Goal: Task Accomplishment & Management: Manage account settings

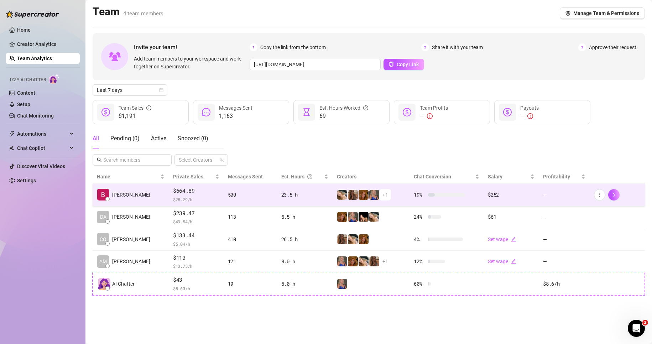
click at [228, 193] on div "500" at bounding box center [250, 195] width 45 height 8
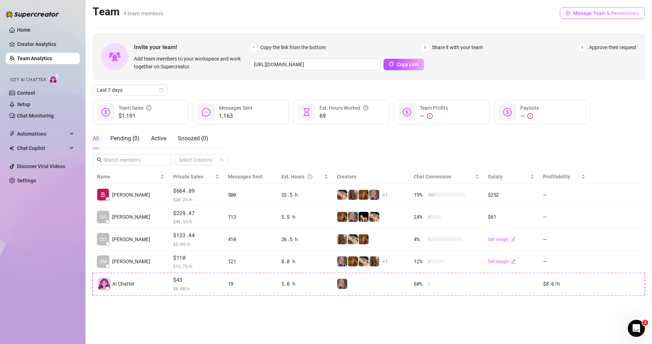
click at [606, 13] on span "Manage Team & Permissions" at bounding box center [606, 13] width 66 height 6
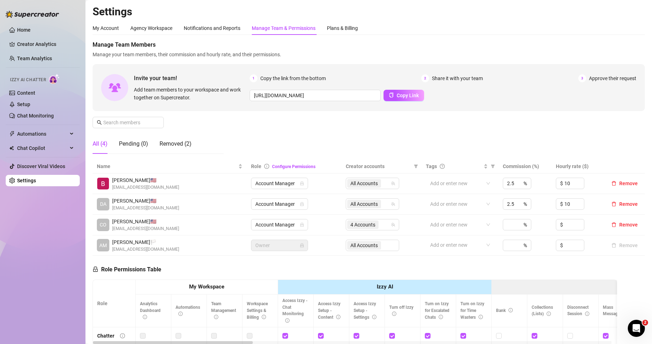
scroll to position [36, 0]
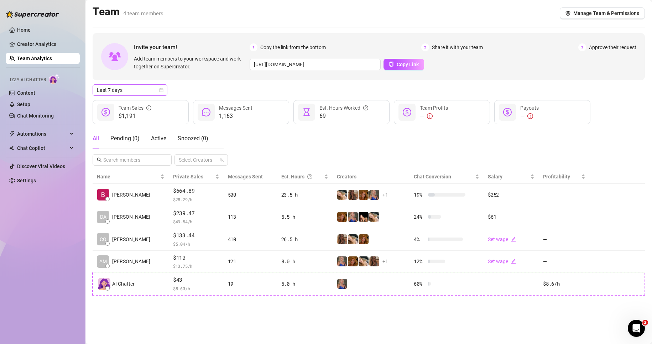
click at [122, 87] on span "Last 7 days" at bounding box center [130, 90] width 66 height 11
click at [122, 126] on div "Last 30 days" at bounding box center [129, 127] width 63 height 8
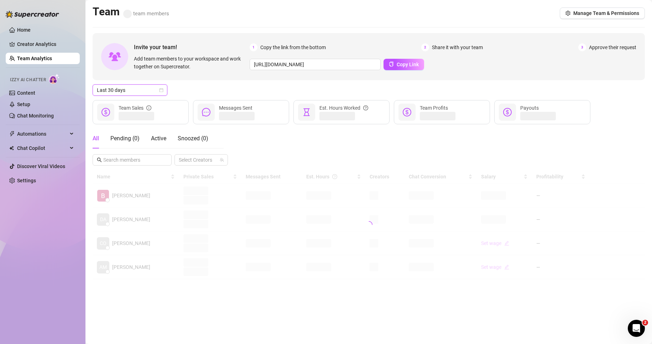
click at [218, 91] on div "Last 30 days Last 30 days" at bounding box center [369, 89] width 552 height 11
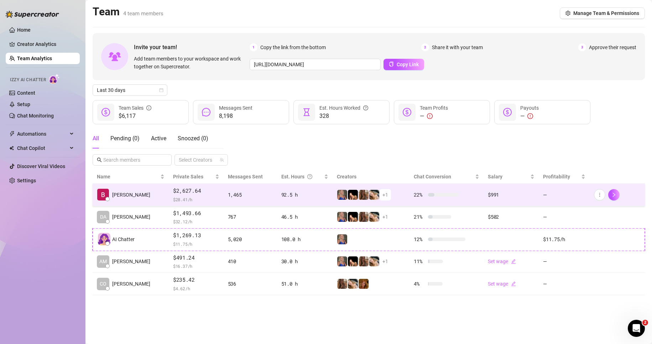
click at [409, 195] on td "22 %" at bounding box center [446, 195] width 74 height 22
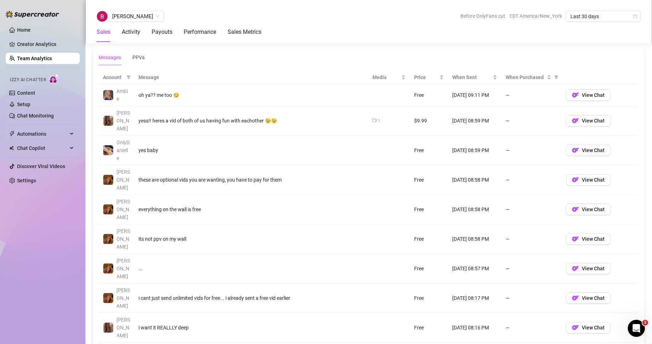
scroll to position [534, 0]
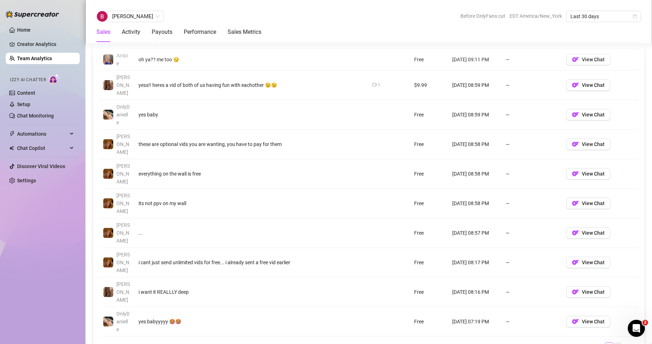
click at [613, 342] on link "2" at bounding box center [617, 346] width 8 height 8
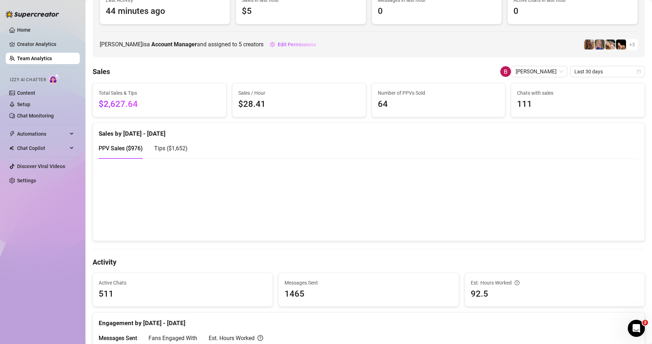
scroll to position [0, 0]
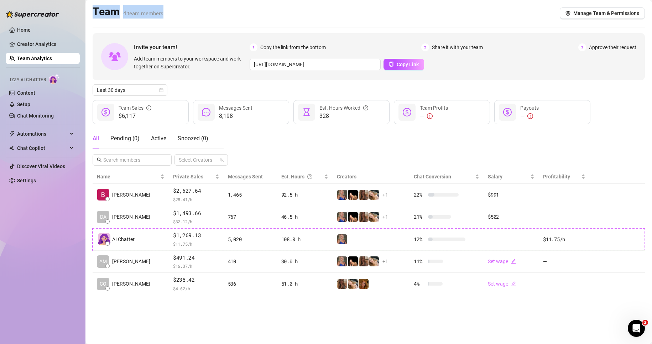
drag, startPoint x: 90, startPoint y: 9, endPoint x: 190, endPoint y: 15, distance: 100.6
click at [193, 15] on main "Team 4 team members Manage Team & Permissions Invite your team! Add team member…" at bounding box center [368, 172] width 566 height 344
click at [190, 15] on div "Team 4 team members Manage Team & Permissions" at bounding box center [369, 13] width 552 height 16
drag, startPoint x: 88, startPoint y: 7, endPoint x: 208, endPoint y: 25, distance: 121.3
click at [206, 25] on main "Team 4 team members Manage Team & Permissions Invite your team! Add team member…" at bounding box center [368, 172] width 566 height 344
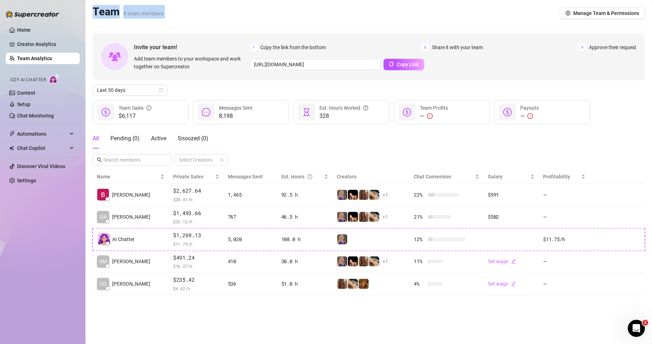
click at [192, 20] on div "Team 4 team members Manage Team & Permissions" at bounding box center [369, 13] width 552 height 16
drag, startPoint x: 180, startPoint y: 17, endPoint x: 80, endPoint y: 11, distance: 100.6
click at [80, 11] on div "Home Creator Analytics Team Analytics Izzy AI Chatter Content Setup Chat Monito…" at bounding box center [326, 172] width 652 height 344
click at [80, 11] on aside "Home Creator Analytics Team Analytics Izzy AI Chatter Content Setup Chat Monito…" at bounding box center [42, 172] width 85 height 344
drag, startPoint x: 95, startPoint y: 7, endPoint x: 172, endPoint y: 15, distance: 77.7
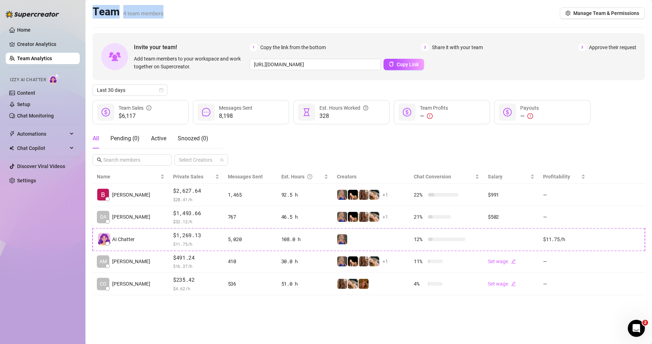
click at [168, 14] on div "Team 4 team members Manage Team & Permissions" at bounding box center [369, 13] width 552 height 16
click at [174, 15] on div "Team 4 team members Manage Team & Permissions" at bounding box center [369, 13] width 552 height 16
click at [134, 90] on span "Last 30 days" at bounding box center [130, 90] width 66 height 11
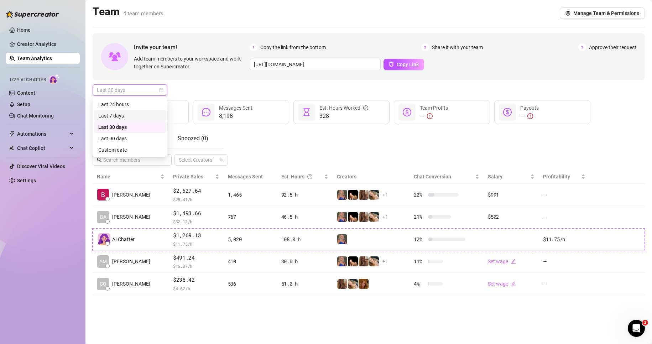
click at [125, 118] on div "Last 7 days" at bounding box center [129, 116] width 63 height 8
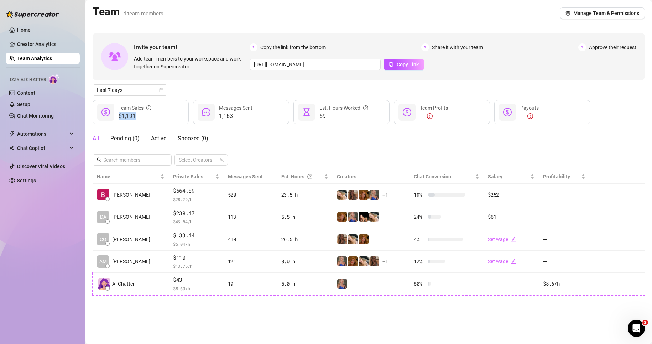
drag, startPoint x: 144, startPoint y: 117, endPoint x: 93, endPoint y: 97, distance: 55.5
click at [93, 97] on div "Invite your team! Add team members to your workspace and work together on Super…" at bounding box center [369, 164] width 552 height 262
click at [91, 96] on main "Team 4 team members Manage Team & Permissions Invite your team! Add team member…" at bounding box center [368, 172] width 566 height 344
drag, startPoint x: 92, startPoint y: 97, endPoint x: 162, endPoint y: 116, distance: 71.8
click at [163, 117] on main "Team 4 team members Manage Team & Permissions Invite your team! Add team member…" at bounding box center [368, 172] width 566 height 344
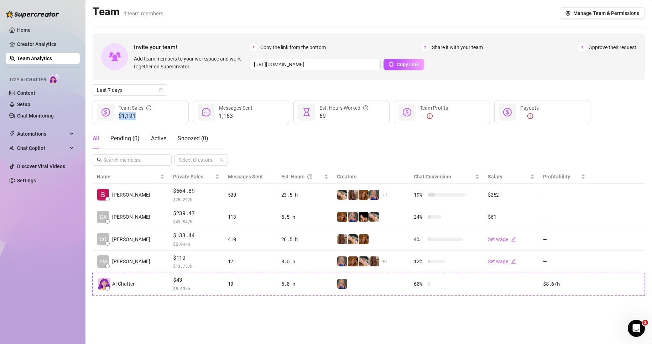
click at [156, 115] on div "$1,191 Team Sales" at bounding box center [141, 112] width 96 height 24
click at [154, 117] on div "$1,191 Team Sales" at bounding box center [141, 112] width 96 height 24
click at [578, 9] on button "Manage Team & Permissions" at bounding box center [602, 12] width 85 height 11
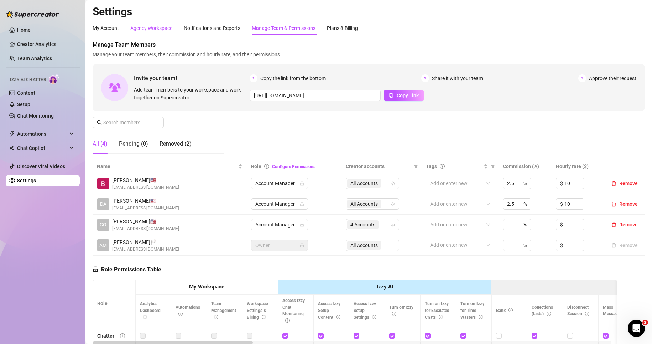
click at [162, 28] on div "Agency Workspace" at bounding box center [151, 28] width 42 height 8
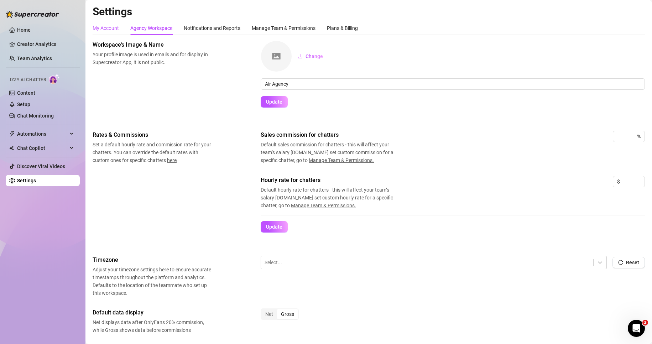
click at [100, 29] on div "My Account" at bounding box center [106, 28] width 26 height 8
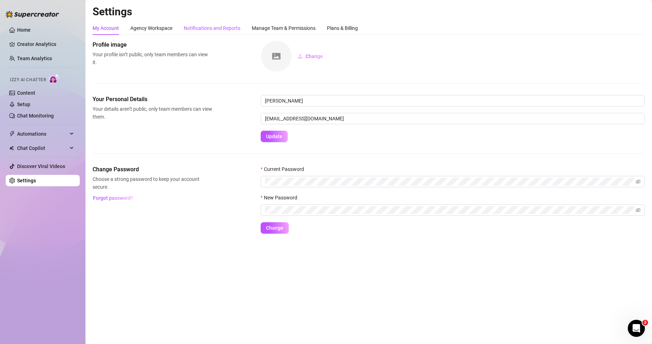
click at [193, 27] on div "Notifications and Reports" at bounding box center [212, 28] width 57 height 8
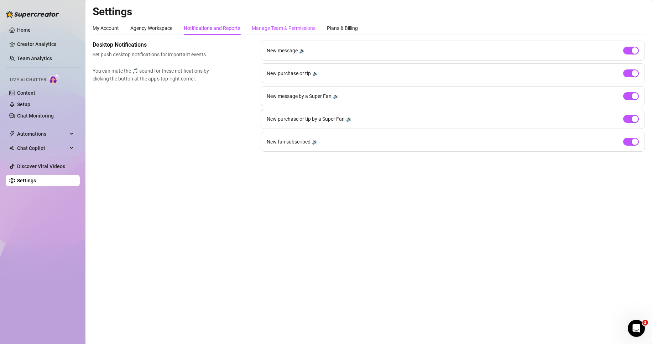
click at [272, 28] on div "Manage Team & Permissions" at bounding box center [284, 28] width 64 height 8
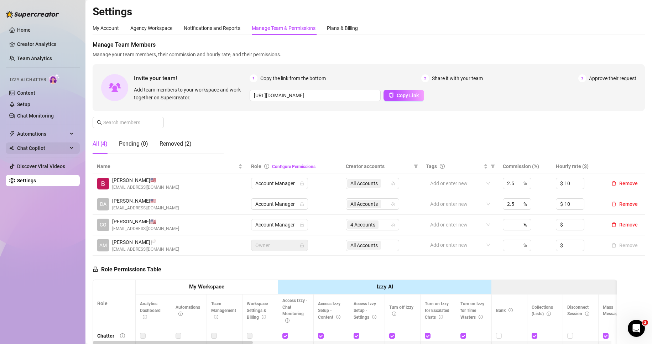
click at [52, 145] on span "Chat Copilot" at bounding box center [42, 147] width 51 height 11
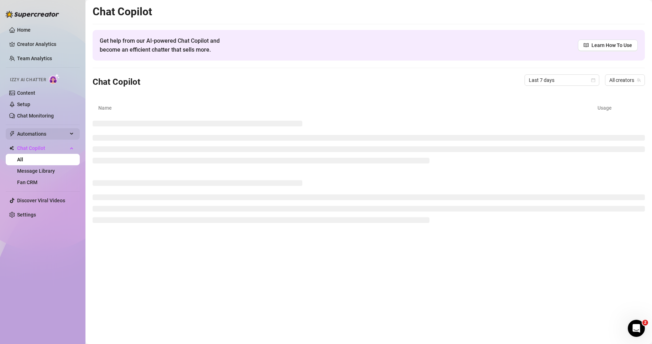
click at [49, 131] on span "Automations" at bounding box center [42, 133] width 51 height 11
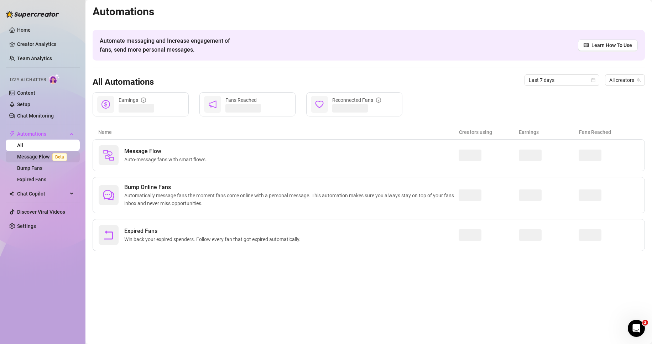
click at [44, 154] on link "Message Flow Beta" at bounding box center [43, 157] width 53 height 6
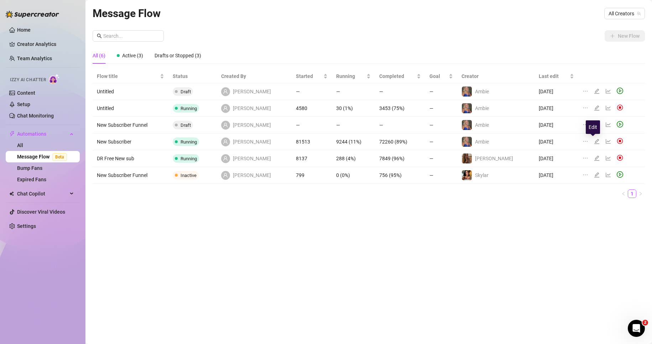
click at [605, 141] on icon "line-chart" at bounding box center [608, 141] width 6 height 6
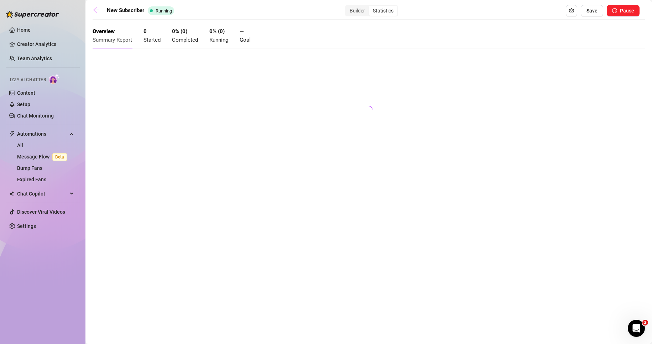
click at [97, 11] on icon "arrow-left" at bounding box center [96, 9] width 7 height 7
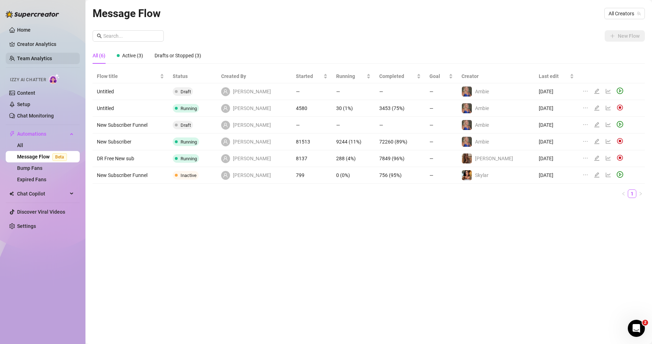
click at [51, 61] on link "Team Analytics" at bounding box center [34, 59] width 35 height 6
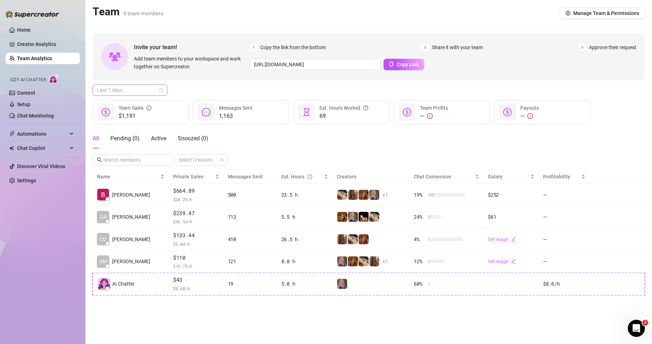
click at [142, 93] on span "Last 7 days" at bounding box center [130, 90] width 66 height 11
click at [123, 138] on div "Last 90 days" at bounding box center [129, 139] width 63 height 8
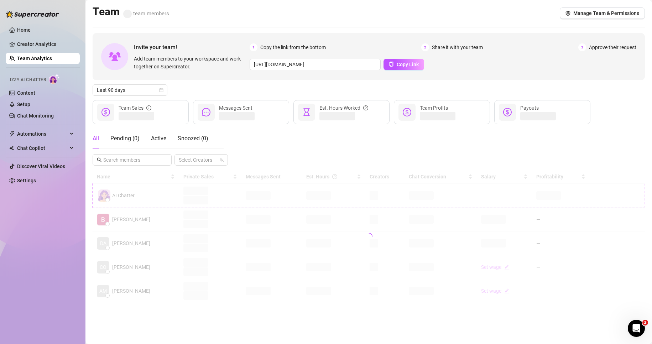
click at [187, 84] on div "Invite your team! Add team members to your workspace and work together on Super…" at bounding box center [369, 168] width 552 height 270
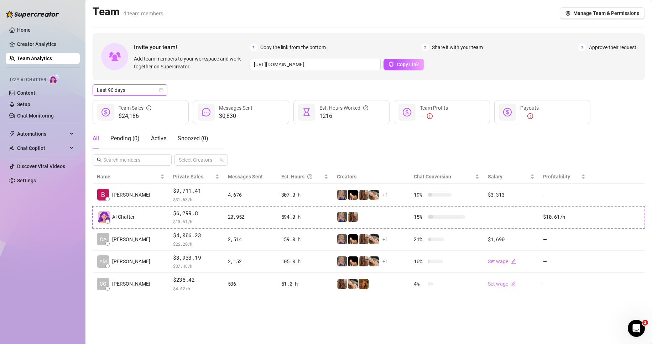
click at [127, 93] on span "Last 90 days" at bounding box center [130, 90] width 66 height 11
click at [112, 112] on div "Last 7 days" at bounding box center [129, 116] width 63 height 8
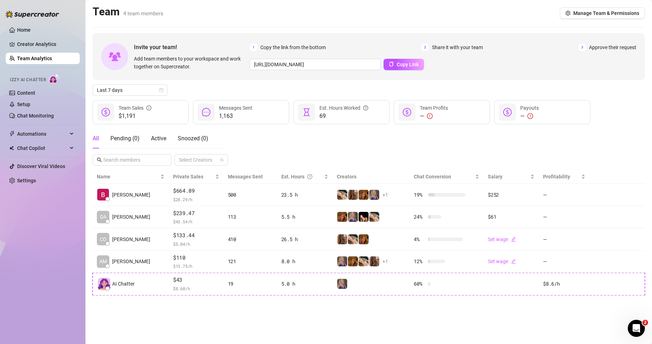
click at [178, 91] on div "Last 7 days" at bounding box center [369, 89] width 552 height 11
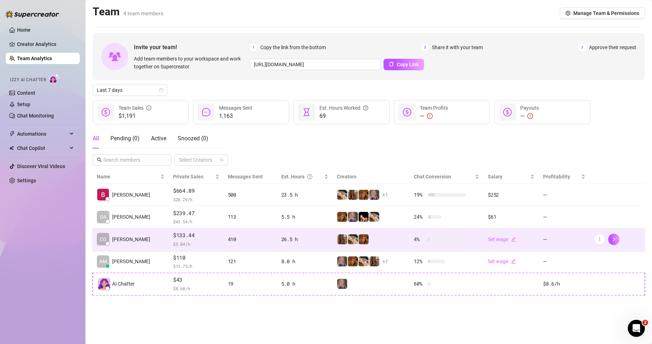
click at [312, 235] on div "26.5 h" at bounding box center [304, 239] width 47 height 8
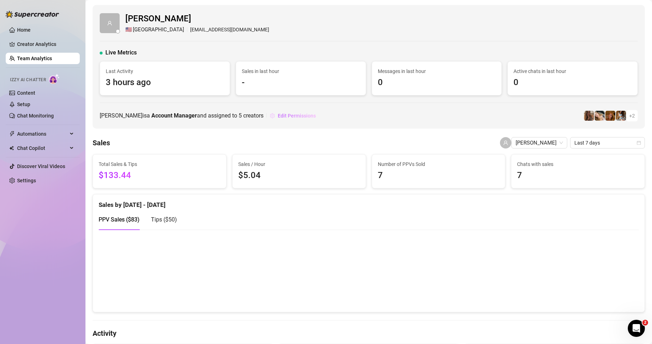
click at [278, 113] on span "Edit Permissions" at bounding box center [297, 116] width 38 height 6
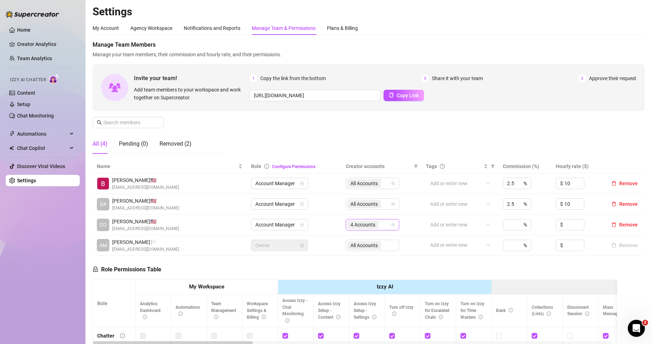
click at [381, 225] on div "4 Accounts" at bounding box center [368, 225] width 43 height 10
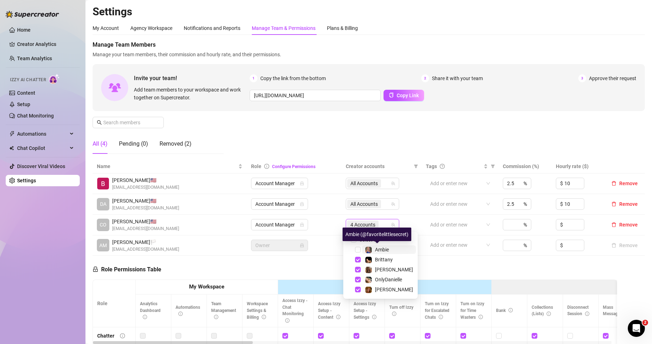
click at [380, 248] on span "Ambie" at bounding box center [382, 250] width 14 height 6
checkbox input "true"
click at [317, 136] on div "Manage Team Members Manage your team members, their commission and hourly rate,…" at bounding box center [369, 100] width 552 height 119
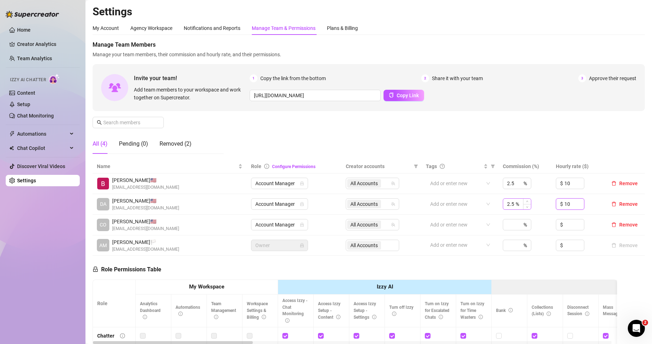
drag, startPoint x: 561, startPoint y: 205, endPoint x: 526, endPoint y: 205, distance: 34.2
click at [543, 204] on tr "[PERSON_NAME] 🇺🇸 [EMAIL_ADDRESS][DOMAIN_NAME] Account Manager All Accounts Add …" at bounding box center [369, 204] width 552 height 21
type input "10"
drag, startPoint x: 564, startPoint y: 182, endPoint x: 544, endPoint y: 181, distance: 20.3
click at [551, 181] on td "$ 10" at bounding box center [577, 183] width 53 height 21
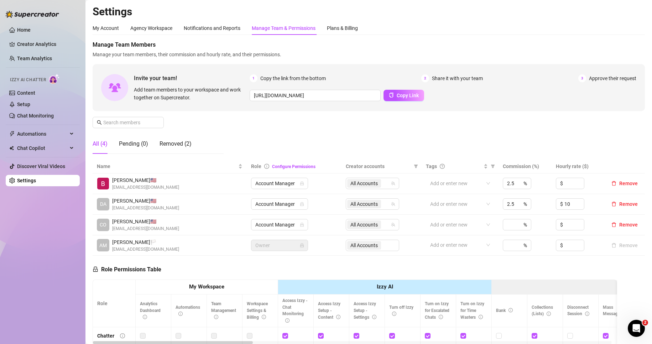
type input "10"
click at [522, 138] on div "Manage Team Members Manage your team members, their commission and hourly rate,…" at bounding box center [369, 100] width 552 height 119
click at [568, 183] on input at bounding box center [574, 183] width 20 height 11
click at [484, 137] on div "Manage Team Members Manage your team members, their commission and hourly rate,…" at bounding box center [369, 100] width 552 height 119
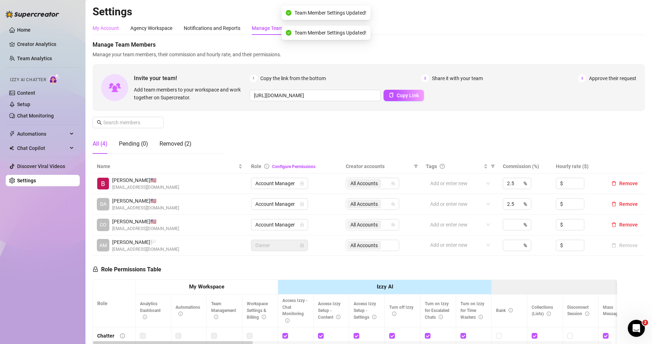
click at [114, 33] on div "My Account" at bounding box center [106, 28] width 26 height 14
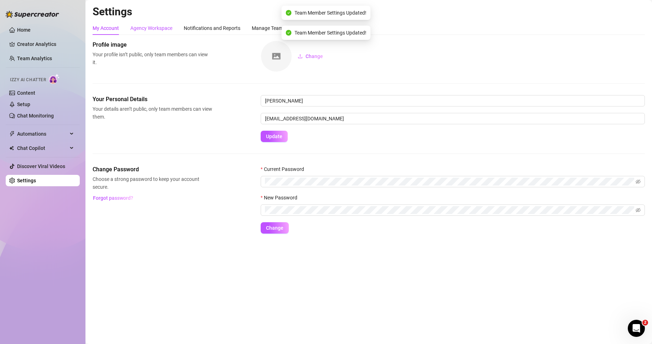
click at [140, 28] on div "Agency Workspace" at bounding box center [151, 28] width 42 height 8
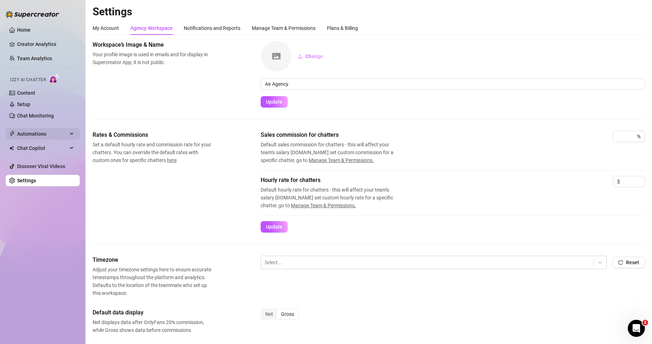
drag, startPoint x: 77, startPoint y: 133, endPoint x: 70, endPoint y: 133, distance: 7.1
click at [77, 133] on div "Automations" at bounding box center [43, 133] width 74 height 11
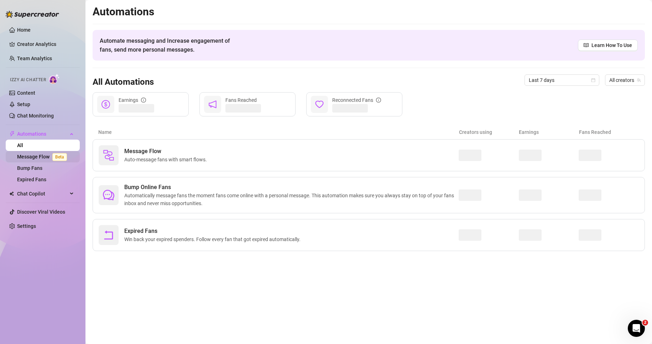
click at [45, 157] on link "Message Flow Beta" at bounding box center [43, 157] width 53 height 6
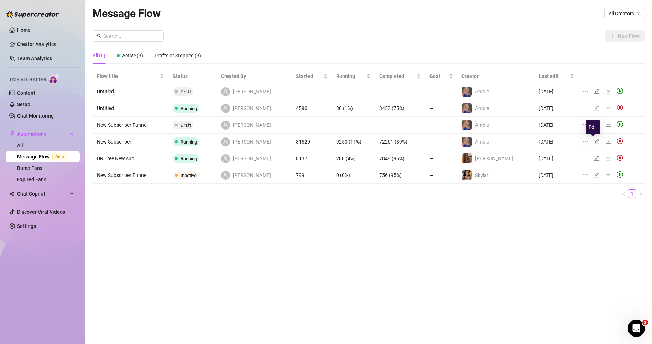
click at [594, 141] on icon "edit" at bounding box center [596, 141] width 5 height 5
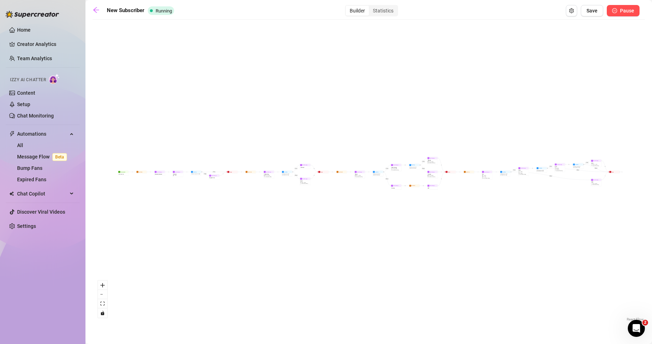
click at [623, 12] on span "Pause" at bounding box center [627, 11] width 14 height 6
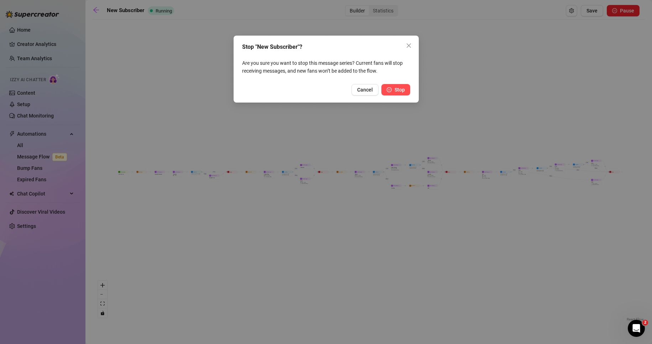
click at [399, 88] on span "Stop" at bounding box center [399, 90] width 10 height 6
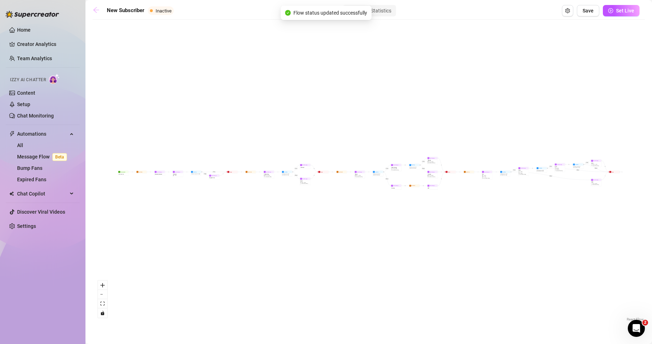
click at [95, 10] on icon "arrow-left" at bounding box center [96, 10] width 6 height 6
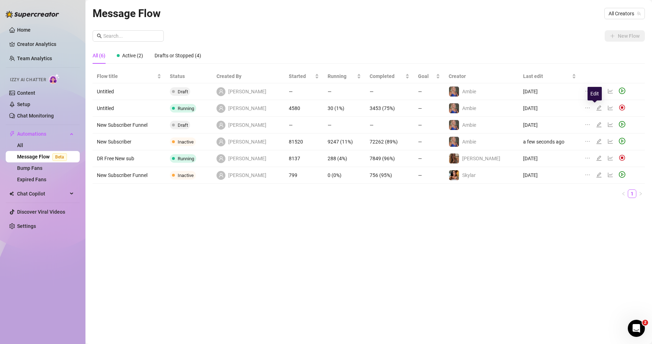
click at [596, 107] on icon "edit" at bounding box center [599, 108] width 6 height 6
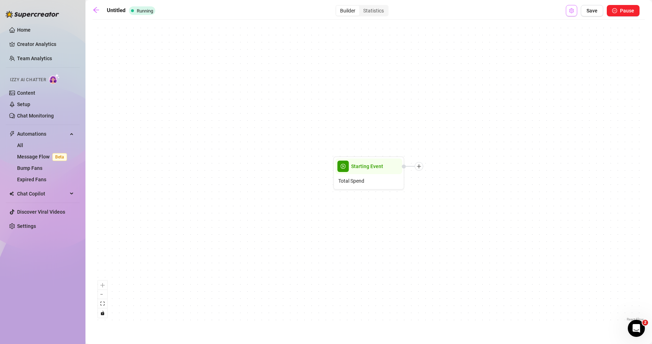
click at [568, 13] on button "Open Exit Rules" at bounding box center [571, 10] width 11 height 11
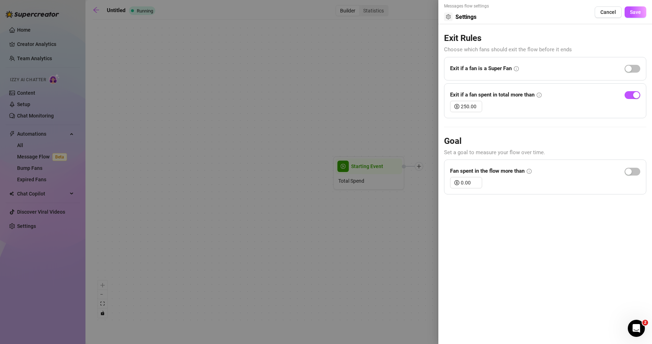
click at [387, 105] on div at bounding box center [326, 172] width 652 height 344
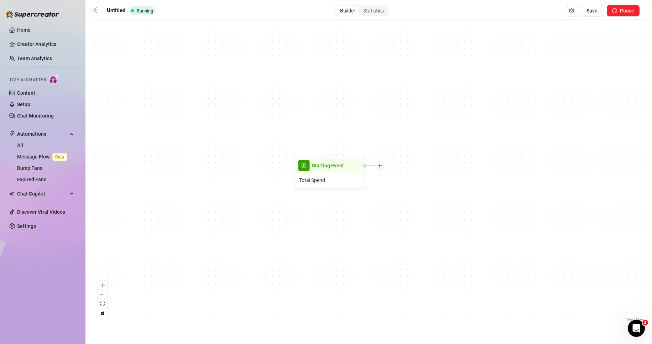
drag, startPoint x: 482, startPoint y: 132, endPoint x: 396, endPoint y: 133, distance: 86.1
click at [394, 131] on div "Starting Event Total Spend" at bounding box center [369, 173] width 552 height 300
click at [574, 13] on span "Open Exit Rules" at bounding box center [571, 11] width 5 height 6
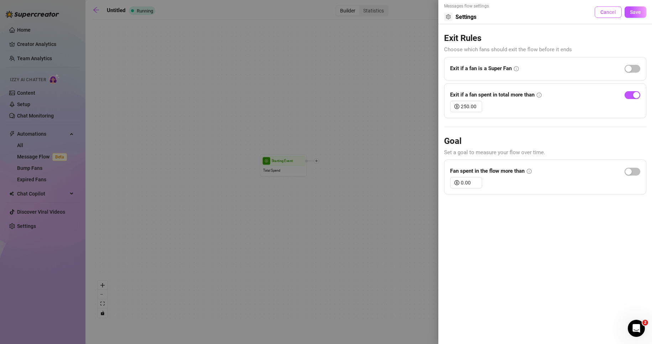
click at [615, 12] on span "Cancel" at bounding box center [608, 12] width 16 height 6
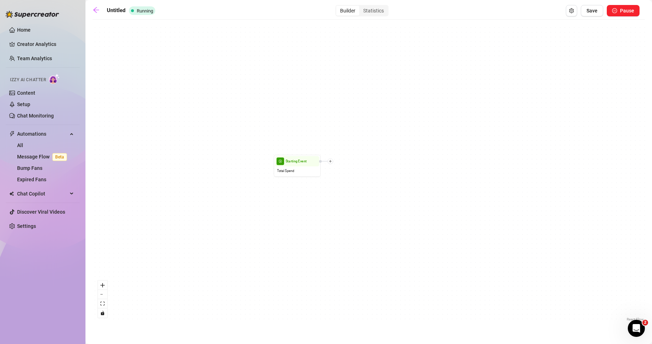
drag, startPoint x: 280, startPoint y: 72, endPoint x: 356, endPoint y: 73, distance: 75.8
click at [346, 73] on div "Starting Event Total Spend" at bounding box center [369, 173] width 552 height 300
click at [629, 9] on span "Pause" at bounding box center [627, 11] width 14 height 6
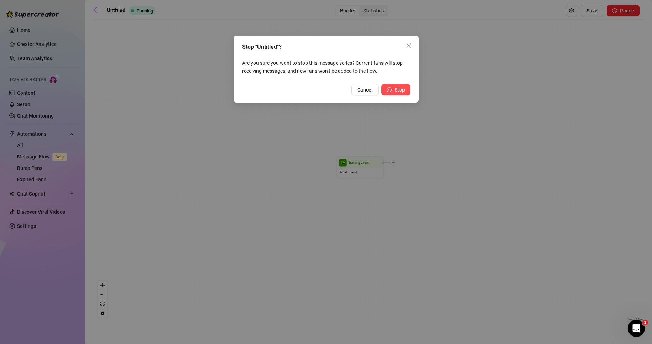
click at [393, 85] on button "Stop" at bounding box center [395, 89] width 29 height 11
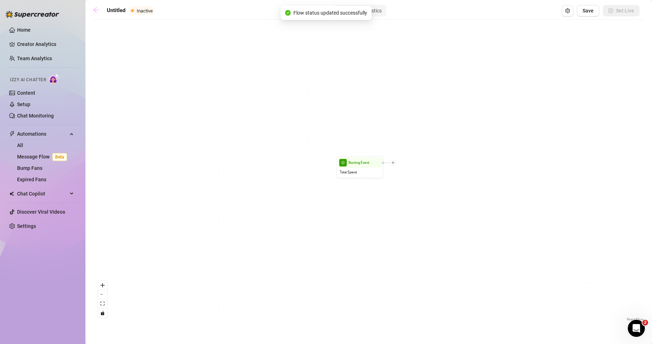
click at [94, 12] on icon "arrow-left" at bounding box center [96, 9] width 7 height 7
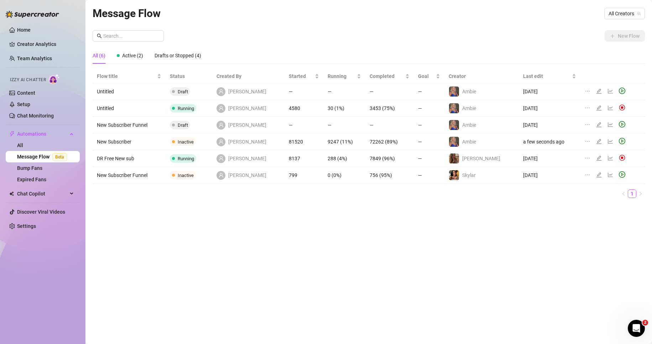
click at [586, 90] on div at bounding box center [588, 92] width 9 height 8
click at [585, 91] on icon "ellipsis" at bounding box center [587, 91] width 4 height 1
click at [534, 122] on span "Delete" at bounding box center [553, 125] width 54 height 8
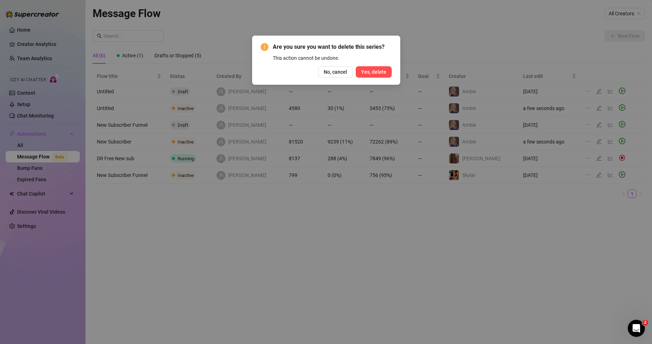
click at [375, 71] on span "Yes, delete" at bounding box center [373, 72] width 25 height 6
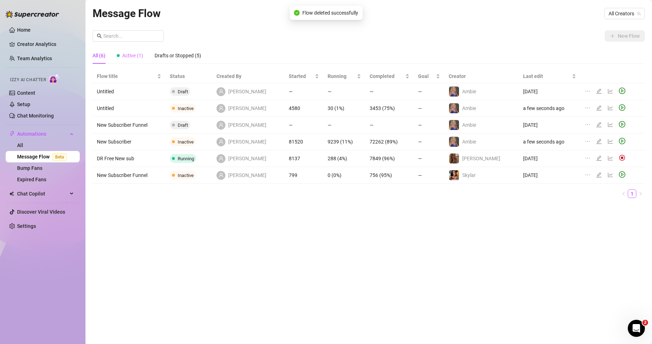
click at [134, 50] on div "Active (1)" at bounding box center [130, 55] width 26 height 16
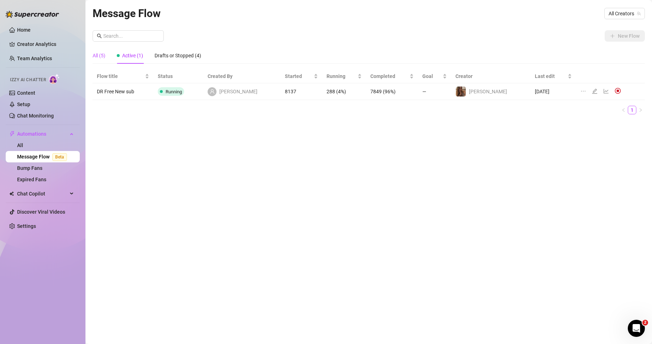
click at [103, 56] on div "All (5)" at bounding box center [99, 56] width 13 height 8
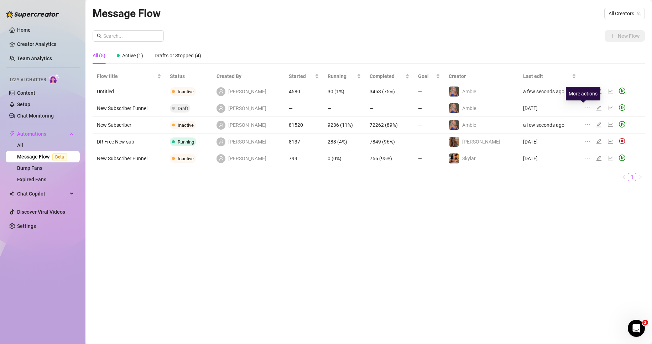
click at [584, 109] on icon "ellipsis" at bounding box center [587, 108] width 6 height 6
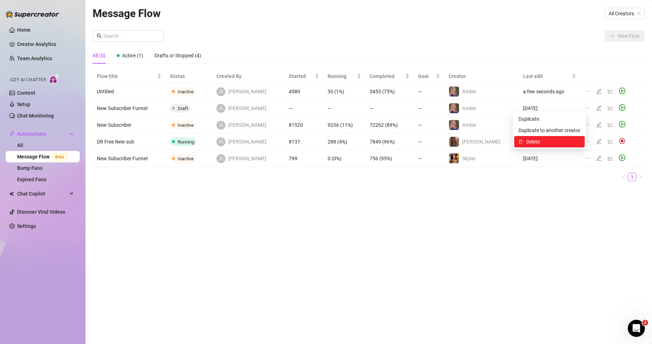
click at [544, 139] on span "Delete" at bounding box center [553, 142] width 54 height 8
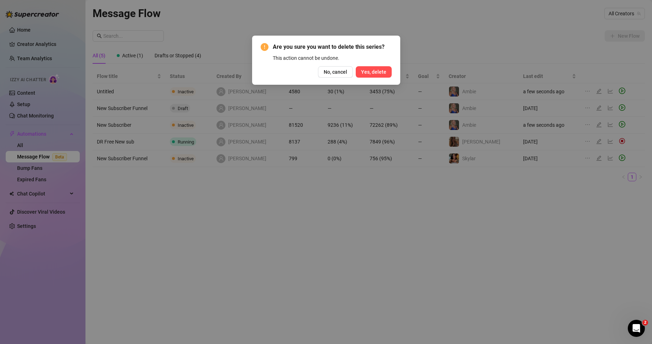
click at [379, 72] on span "Yes, delete" at bounding box center [373, 72] width 25 height 6
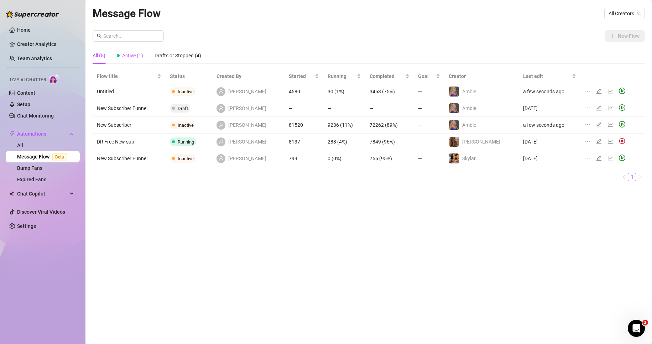
click at [130, 55] on span "Active (1)" at bounding box center [132, 56] width 21 height 6
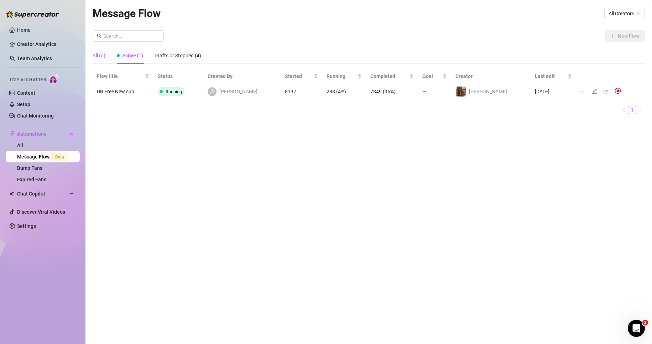
click at [103, 54] on div "All (5)" at bounding box center [99, 56] width 13 height 8
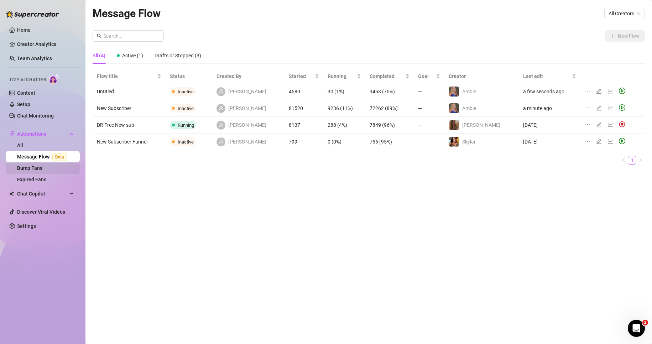
click at [42, 167] on link "Bump Fans" at bounding box center [29, 168] width 25 height 6
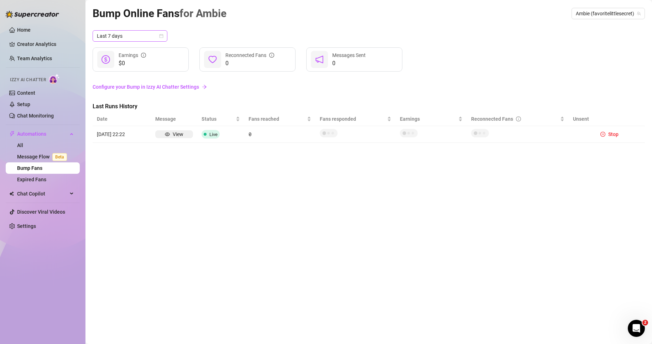
click at [118, 37] on span "Last 7 days" at bounding box center [130, 36] width 66 height 11
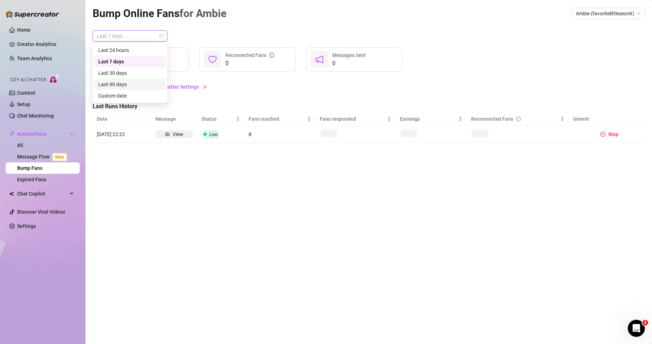
click at [129, 83] on div "Last 90 days" at bounding box center [129, 84] width 63 height 8
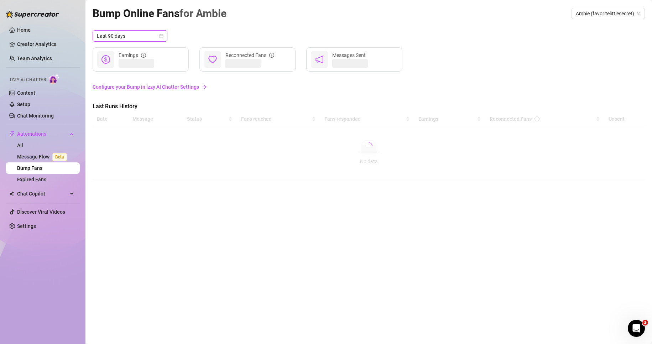
click at [266, 22] on div "Bump Online Fans for [PERSON_NAME] (favoritelittlesecret) Last 90 days Last 90 …" at bounding box center [369, 163] width 552 height 317
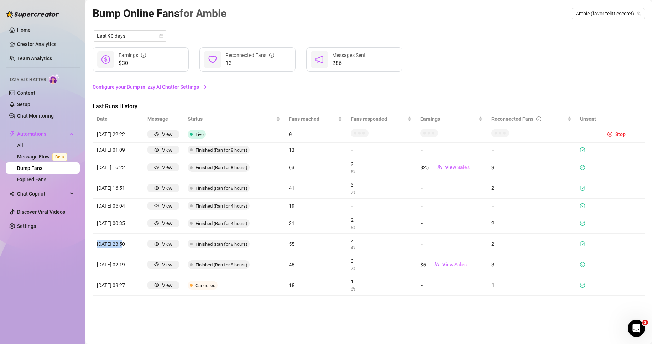
drag, startPoint x: 98, startPoint y: 243, endPoint x: 126, endPoint y: 243, distance: 27.8
click at [125, 243] on article "[DATE] 23:50" at bounding box center [118, 244] width 42 height 8
click at [123, 243] on article "[DATE] 23:50" at bounding box center [118, 244] width 42 height 8
drag, startPoint x: 298, startPoint y: 244, endPoint x: 278, endPoint y: 245, distance: 20.0
click at [278, 245] on tr "[DATE] 23:50 View Finished (Ran for 8 hours) 55 2 4 % - 2" at bounding box center [369, 243] width 552 height 21
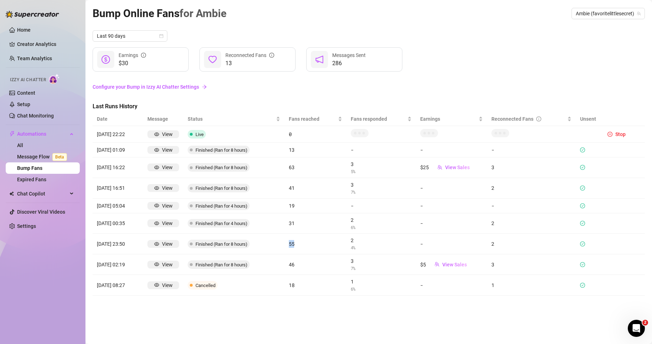
click at [286, 246] on td "55" at bounding box center [315, 243] width 62 height 21
click at [36, 56] on link "Team Analytics" at bounding box center [34, 59] width 35 height 6
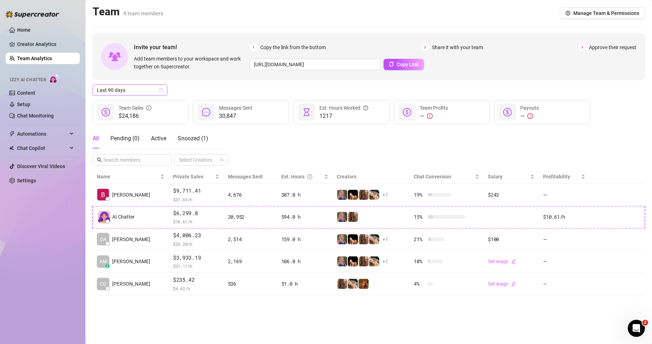
click at [126, 87] on span "Last 90 days" at bounding box center [130, 90] width 66 height 11
drag, startPoint x: 127, startPoint y: 106, endPoint x: 135, endPoint y: 104, distance: 7.9
click at [127, 106] on div "Last 24 hours" at bounding box center [129, 104] width 63 height 8
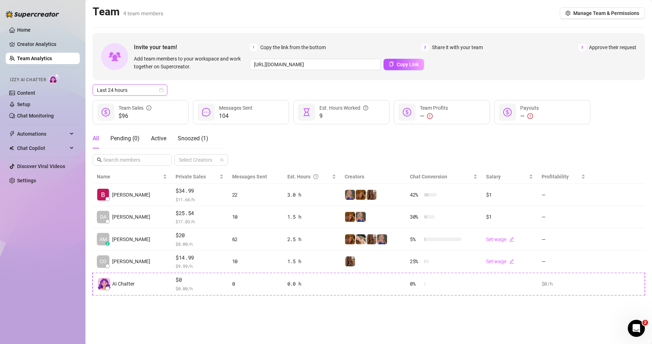
click at [122, 91] on span "Last 24 hours" at bounding box center [130, 90] width 66 height 11
click at [119, 147] on div "Custom date" at bounding box center [129, 150] width 63 height 8
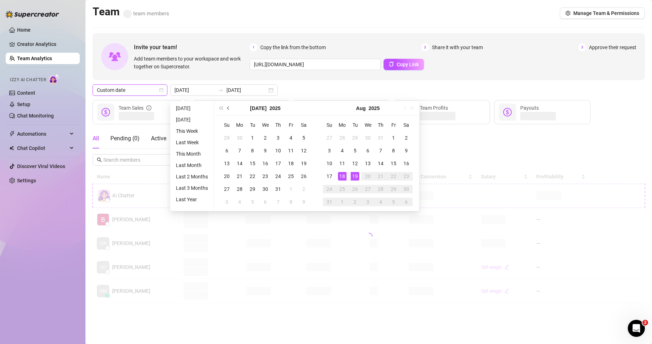
click at [226, 107] on button "Previous month (PageUp)" at bounding box center [229, 108] width 8 height 14
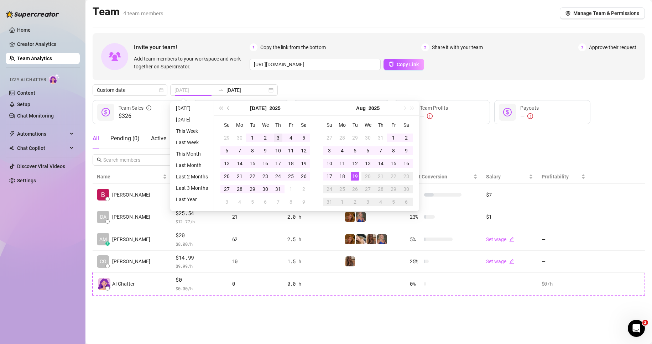
click at [279, 138] on div "3" at bounding box center [278, 137] width 9 height 9
type input "[DATE]"
click at [279, 188] on div "31" at bounding box center [278, 189] width 9 height 9
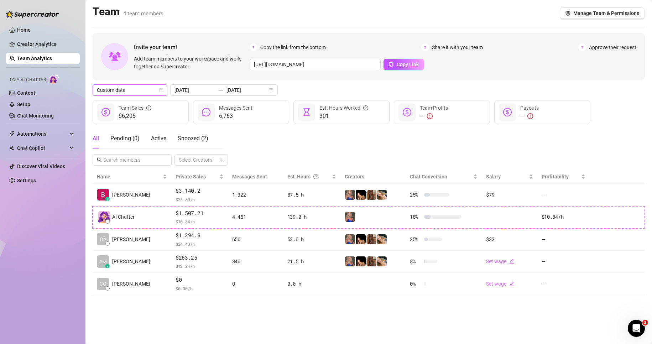
click at [127, 91] on span "Custom date" at bounding box center [130, 90] width 66 height 11
click at [120, 152] on div "Custom date" at bounding box center [129, 150] width 63 height 8
click at [204, 90] on input "[DATE]" at bounding box center [194, 90] width 41 height 8
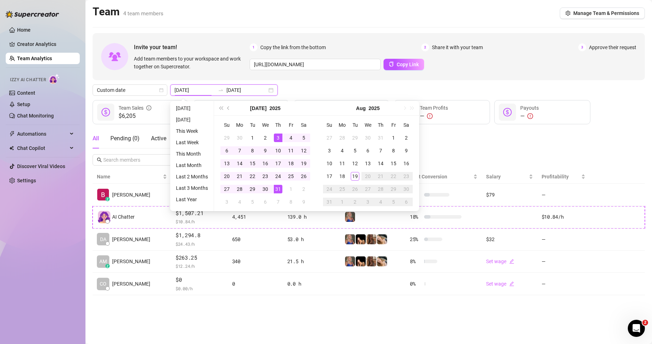
type input "[DATE]"
click at [231, 109] on button "Previous month (PageUp)" at bounding box center [229, 108] width 8 height 14
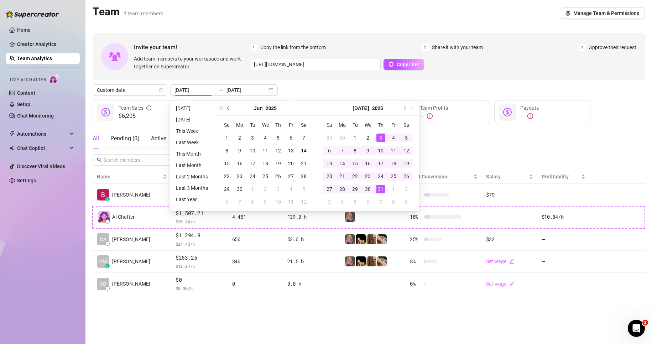
click at [230, 110] on button "Previous month (PageUp)" at bounding box center [229, 108] width 8 height 14
type input "[DATE]"
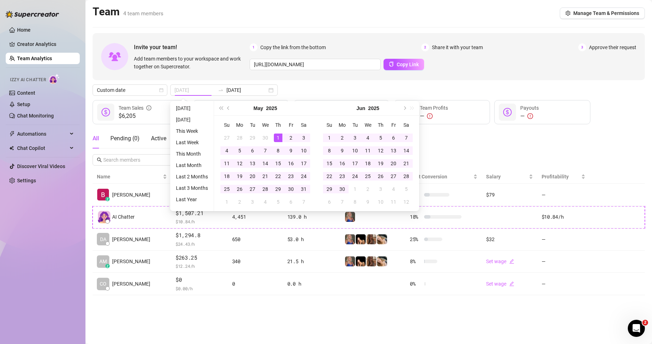
click at [277, 137] on div "1" at bounding box center [278, 137] width 9 height 9
type input "[DATE]"
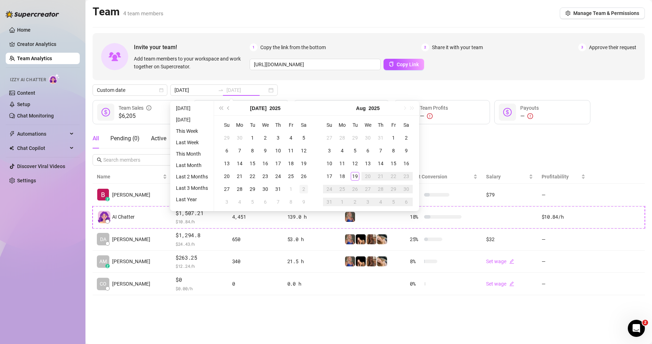
click at [301, 191] on div "2" at bounding box center [303, 189] width 9 height 9
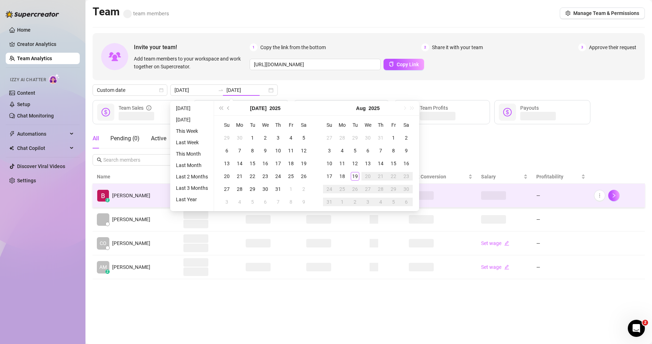
type input "[DATE]"
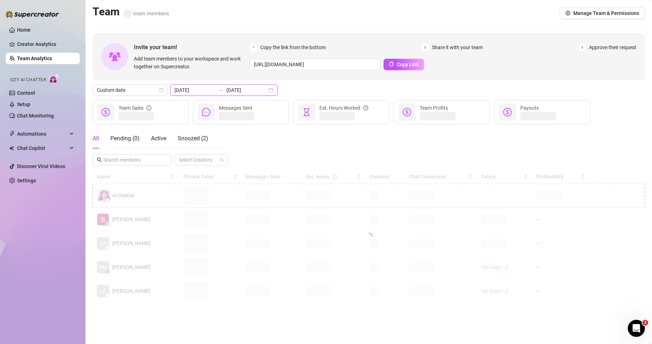
click at [192, 92] on input "[DATE]" at bounding box center [194, 90] width 41 height 8
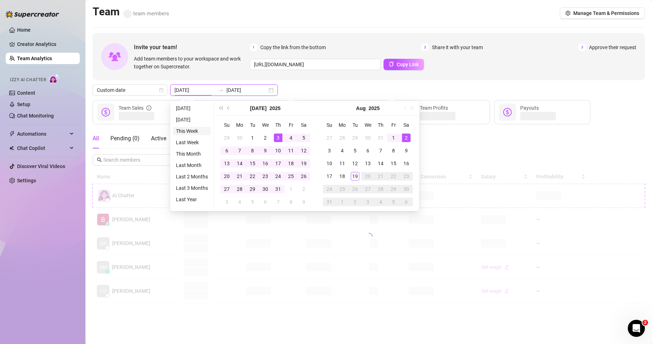
type input "[DATE]"
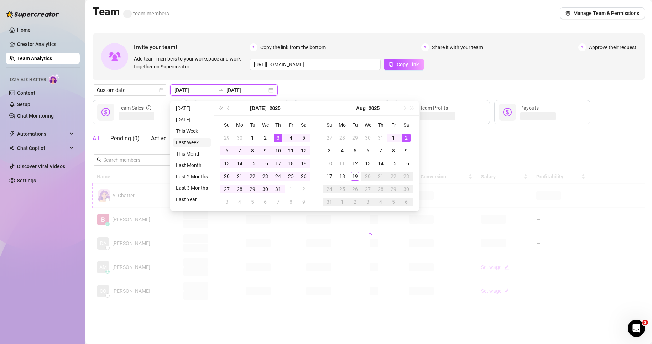
type input "[DATE]"
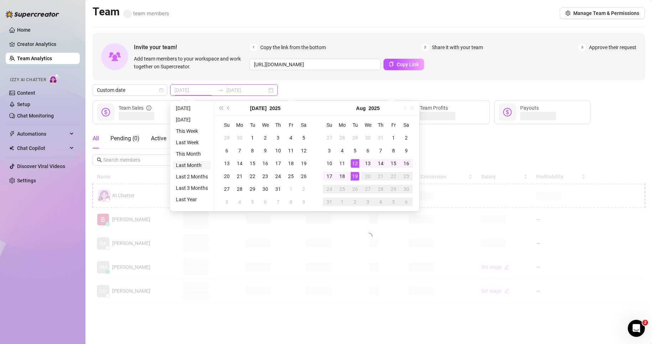
type input "[DATE]"
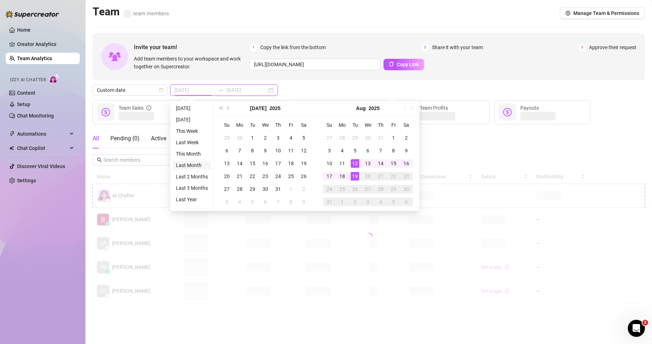
type input "[DATE]"
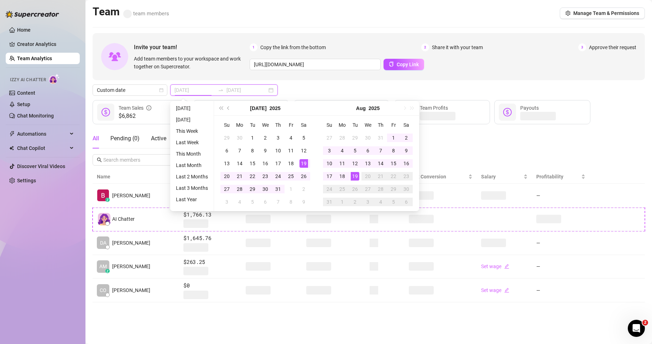
type input "[DATE]"
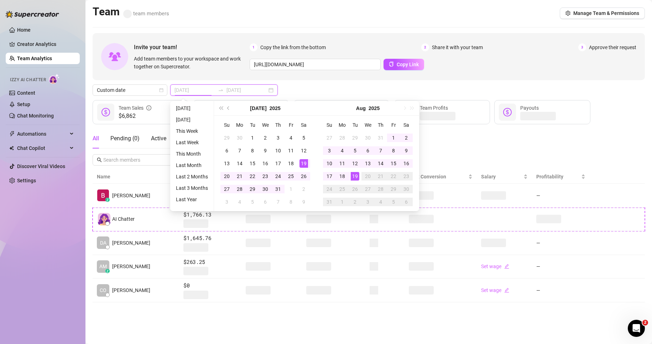
type input "[DATE]"
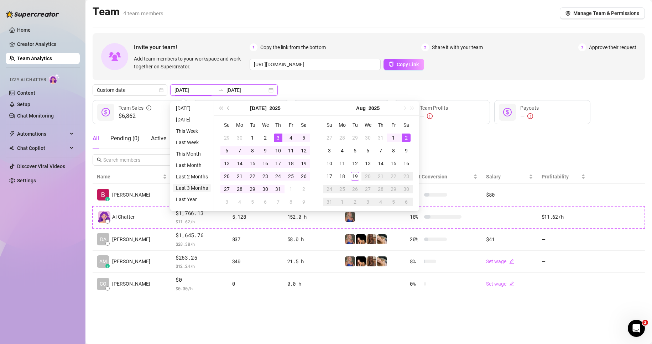
type input "[DATE]"
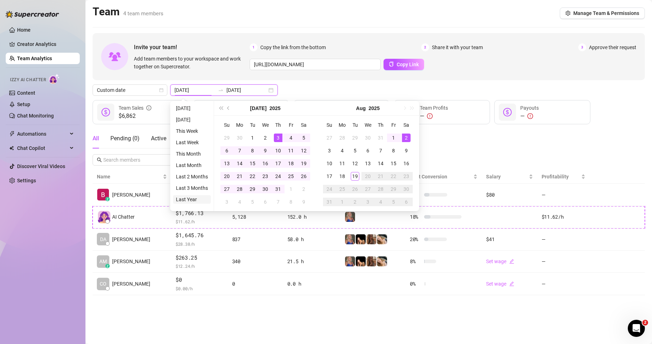
type input "[DATE]"
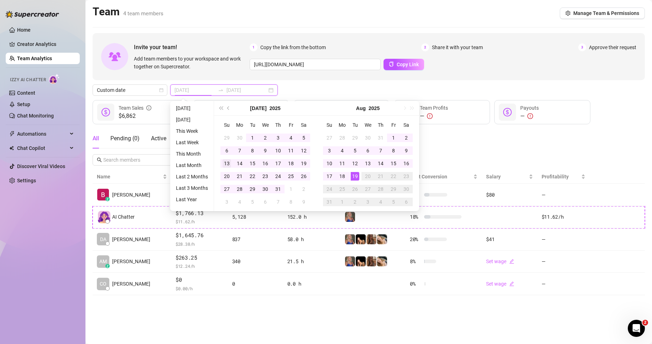
type input "[DATE]"
click at [261, 107] on button "[DATE]" at bounding box center [258, 108] width 16 height 14
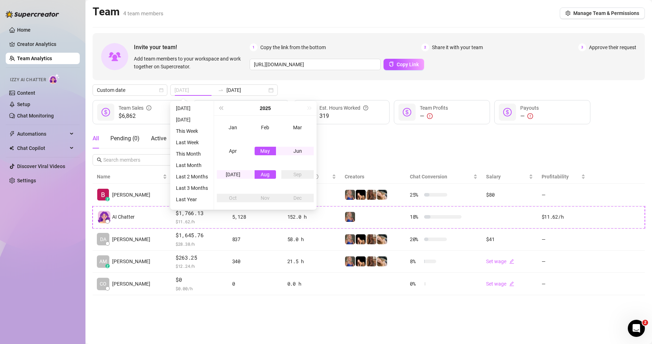
click at [264, 147] on div "May" at bounding box center [264, 151] width 21 height 9
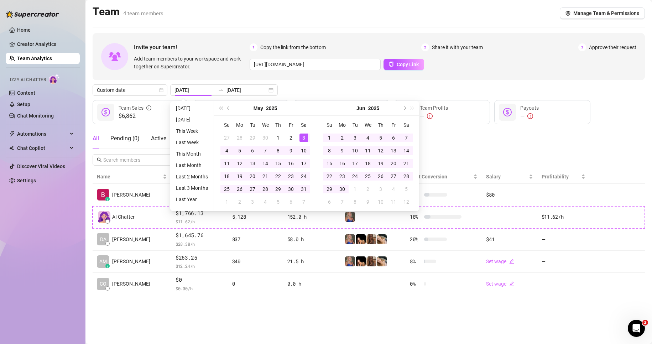
click at [363, 109] on button "Jun" at bounding box center [360, 108] width 9 height 14
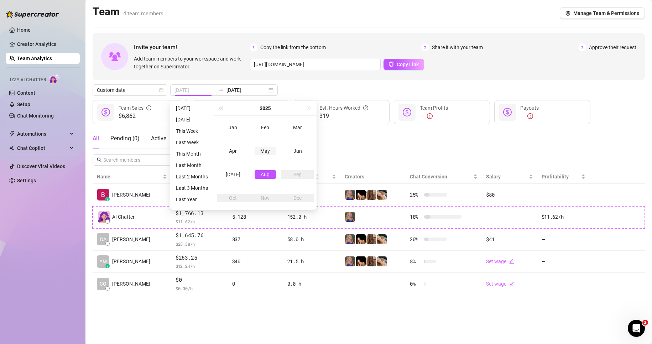
click at [269, 151] on div "May" at bounding box center [264, 151] width 21 height 9
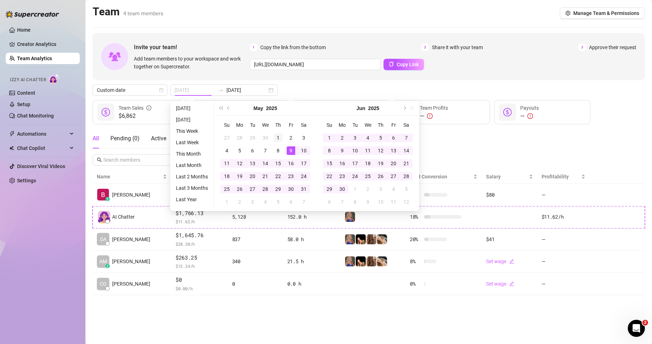
type input "[DATE]"
click at [278, 134] on div "1" at bounding box center [278, 137] width 9 height 9
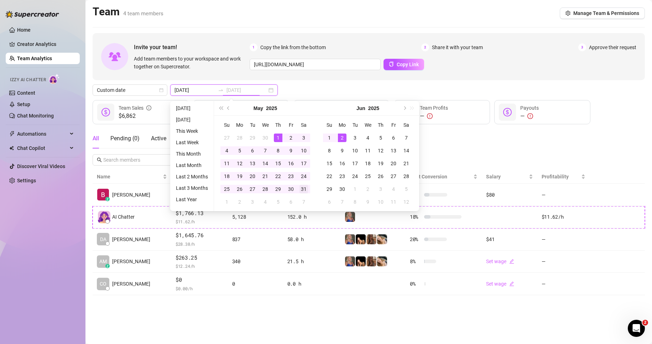
type input "[DATE]"
click at [302, 188] on div "31" at bounding box center [303, 189] width 9 height 9
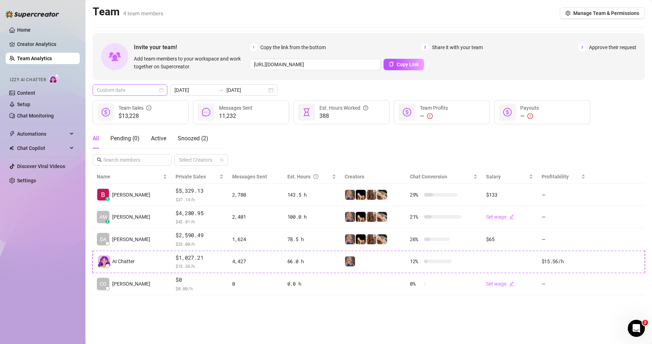
click at [127, 94] on span "Custom date" at bounding box center [130, 90] width 66 height 11
click at [120, 111] on div "Last 7 days" at bounding box center [130, 115] width 72 height 11
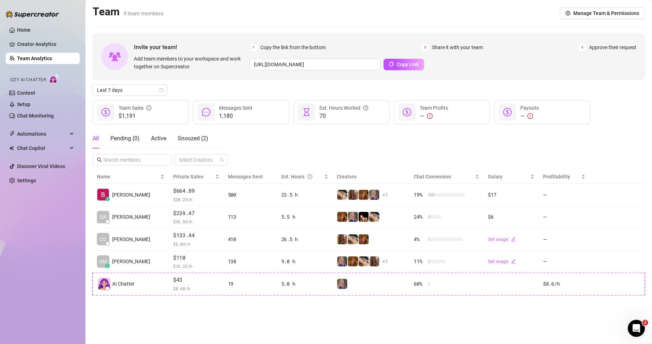
click at [264, 145] on div "All Pending ( 0 ) Active Snoozed ( 2 ) Select Creators" at bounding box center [369, 146] width 552 height 37
drag, startPoint x: 86, startPoint y: 6, endPoint x: 217, endPoint y: 17, distance: 131.2
click at [209, 17] on main "Team 4 team members Manage Team & Permissions Invite your team! Add team member…" at bounding box center [368, 172] width 566 height 344
click at [211, 16] on div "Team 4 team members Manage Team & Permissions" at bounding box center [369, 13] width 552 height 16
drag, startPoint x: 88, startPoint y: 10, endPoint x: 212, endPoint y: 23, distance: 125.3
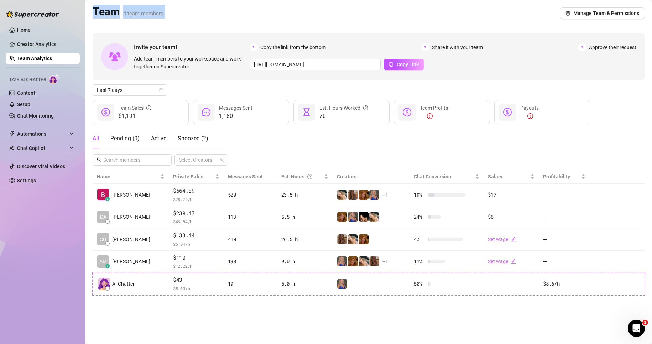
click at [191, 22] on main "Team 4 team members Manage Team & Permissions Invite your team! Add team member…" at bounding box center [368, 172] width 566 height 344
click at [197, 18] on div "Team 4 team members Manage Team & Permissions" at bounding box center [369, 13] width 552 height 16
click at [43, 135] on span "Automations" at bounding box center [42, 133] width 51 height 11
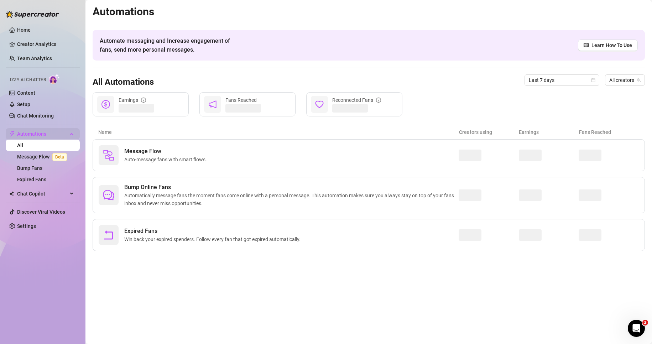
click at [38, 134] on span "Automations" at bounding box center [42, 133] width 51 height 11
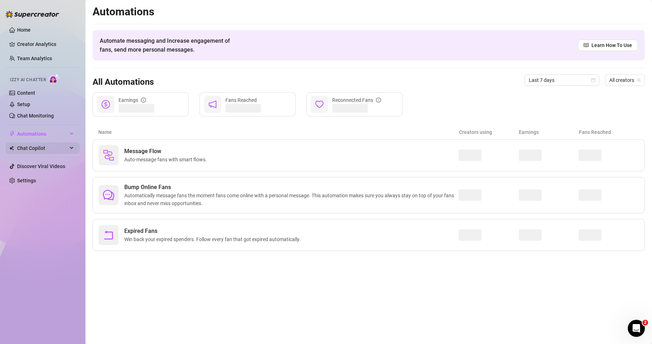
click at [43, 149] on span "Chat Copilot" at bounding box center [42, 147] width 51 height 11
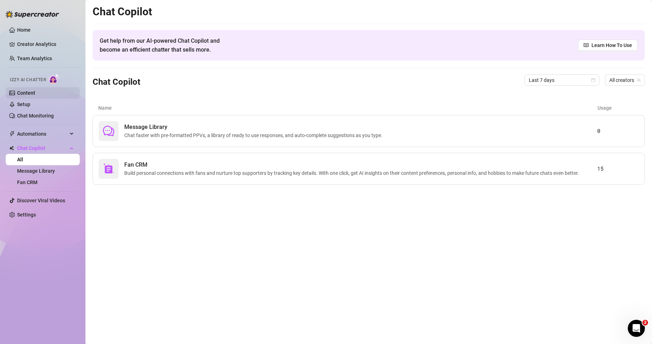
click at [35, 94] on link "Content" at bounding box center [26, 93] width 18 height 6
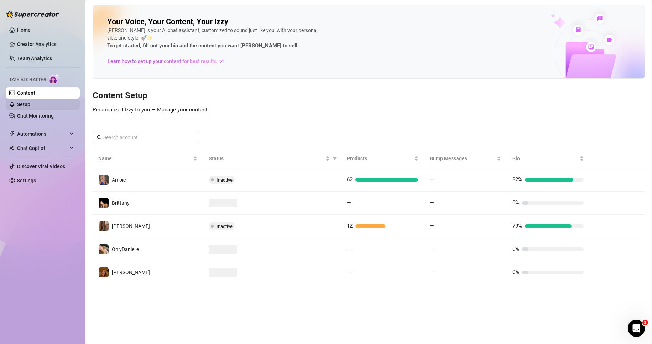
click at [30, 101] on link "Setup" at bounding box center [23, 104] width 13 height 6
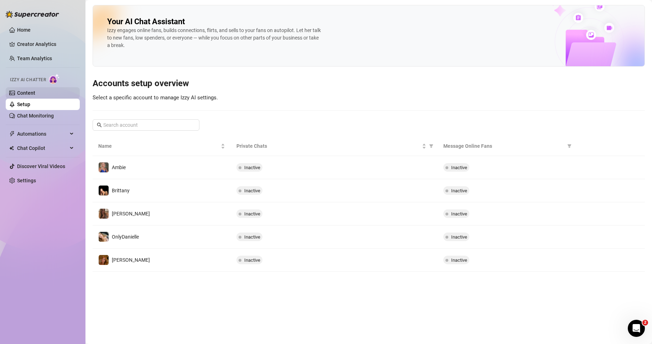
click at [35, 93] on link "Content" at bounding box center [26, 93] width 18 height 6
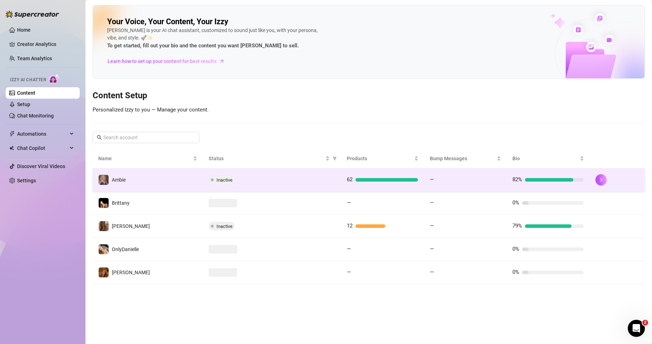
click at [287, 184] on td "Inactive" at bounding box center [272, 179] width 138 height 23
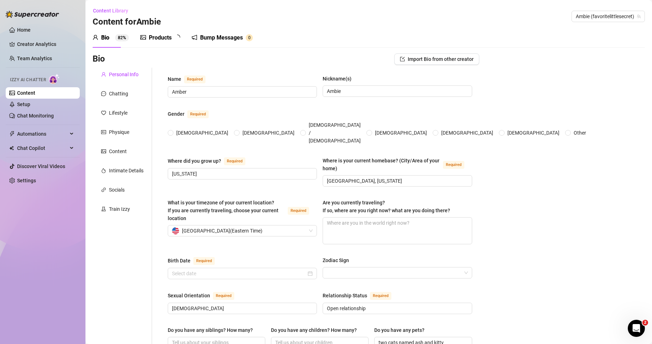
radio input "true"
type input "[DATE]"
click at [44, 113] on link "Chat Monitoring" at bounding box center [35, 116] width 37 height 6
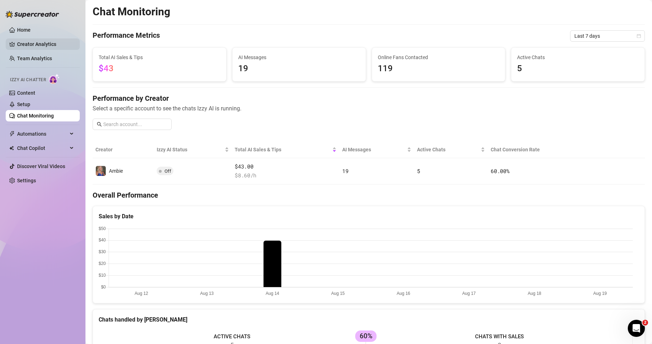
click at [35, 44] on link "Creator Analytics" at bounding box center [45, 43] width 57 height 11
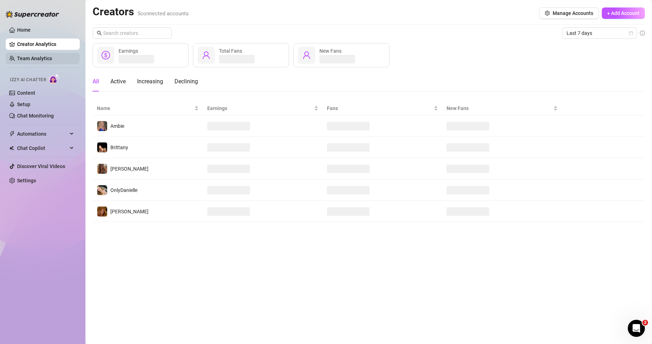
drag, startPoint x: 62, startPoint y: 60, endPoint x: 58, endPoint y: 61, distance: 4.4
click at [52, 60] on link "Team Analytics" at bounding box center [34, 59] width 35 height 6
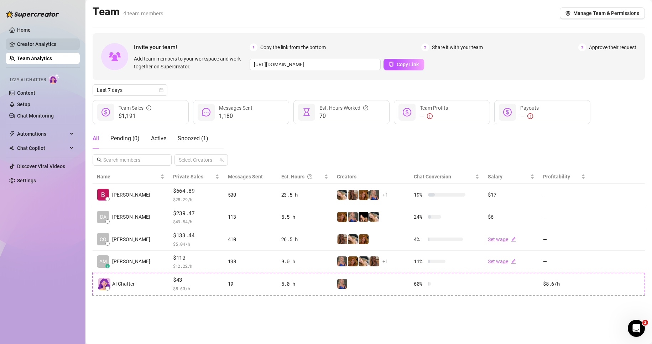
click at [41, 46] on link "Creator Analytics" at bounding box center [45, 43] width 57 height 11
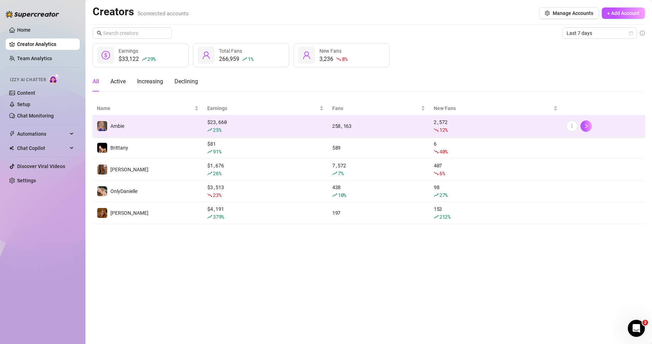
click at [221, 121] on div "$ 23,660 25 %" at bounding box center [265, 126] width 116 height 16
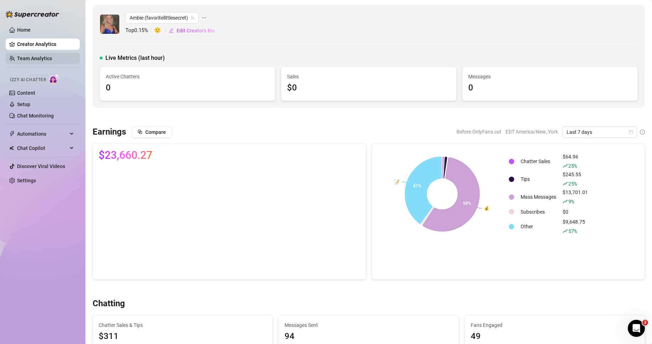
click at [28, 61] on link "Team Analytics" at bounding box center [34, 59] width 35 height 6
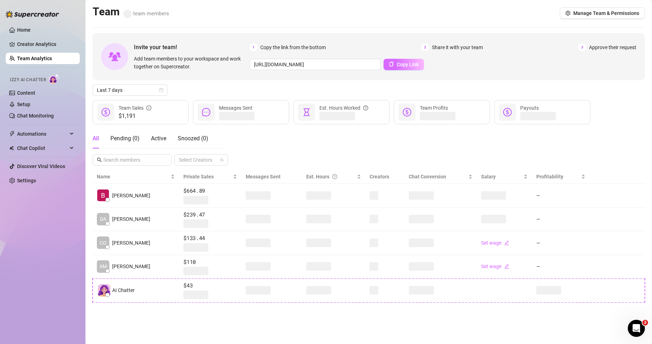
click at [405, 64] on span "Copy Link" at bounding box center [408, 65] width 22 height 6
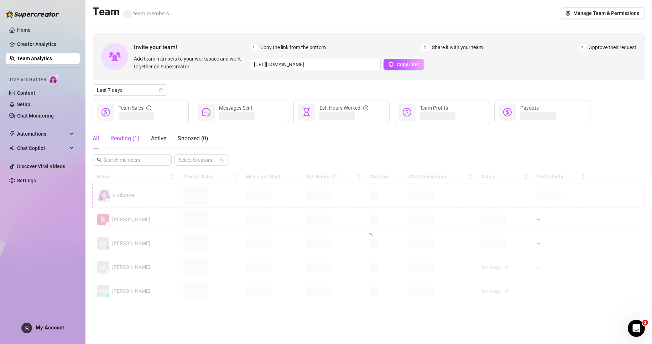
click at [126, 136] on div "Pending ( 1 )" at bounding box center [124, 138] width 29 height 9
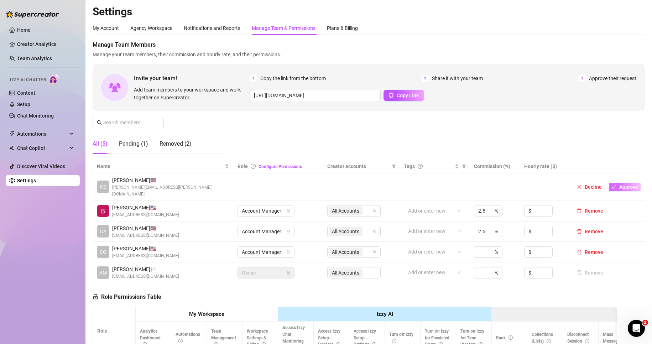
click at [621, 186] on span "Approve" at bounding box center [628, 187] width 19 height 6
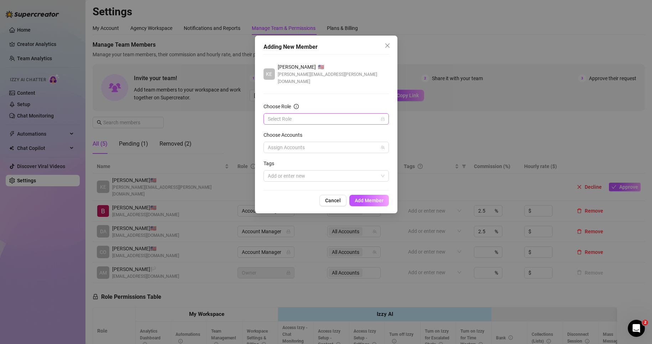
click at [285, 117] on input "Choose Role" at bounding box center [323, 119] width 110 height 11
click at [289, 124] on div "Chatter" at bounding box center [326, 126] width 114 height 8
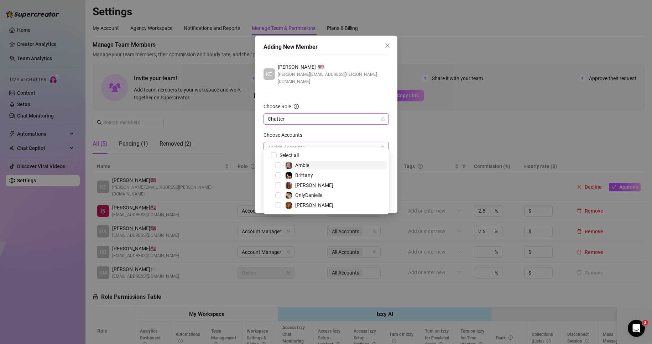
click at [304, 142] on div at bounding box center [322, 147] width 115 height 10
click at [288, 156] on span "Select all" at bounding box center [289, 155] width 25 height 8
click at [276, 156] on input "Select all" at bounding box center [273, 154] width 5 height 5
checkbox input "true"
click at [262, 126] on div "Adding New Member KE Kenton Sisler 🇺🇸 sisler.kenton@gmail.com Choose Role Chatt…" at bounding box center [326, 125] width 142 height 178
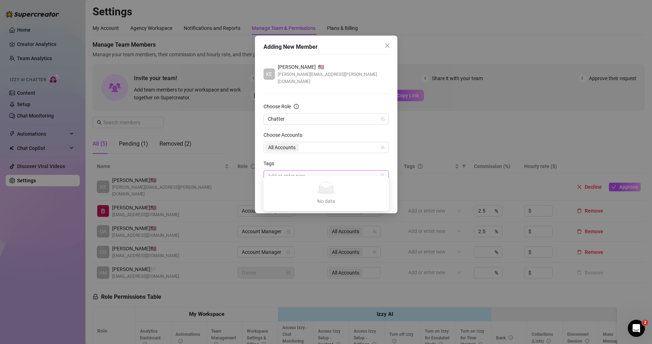
click at [307, 171] on div at bounding box center [322, 176] width 115 height 10
click at [324, 159] on div "Tags" at bounding box center [325, 164] width 125 height 11
click at [377, 198] on span "Add Member" at bounding box center [369, 201] width 29 height 6
